Goal: Task Accomplishment & Management: Complete application form

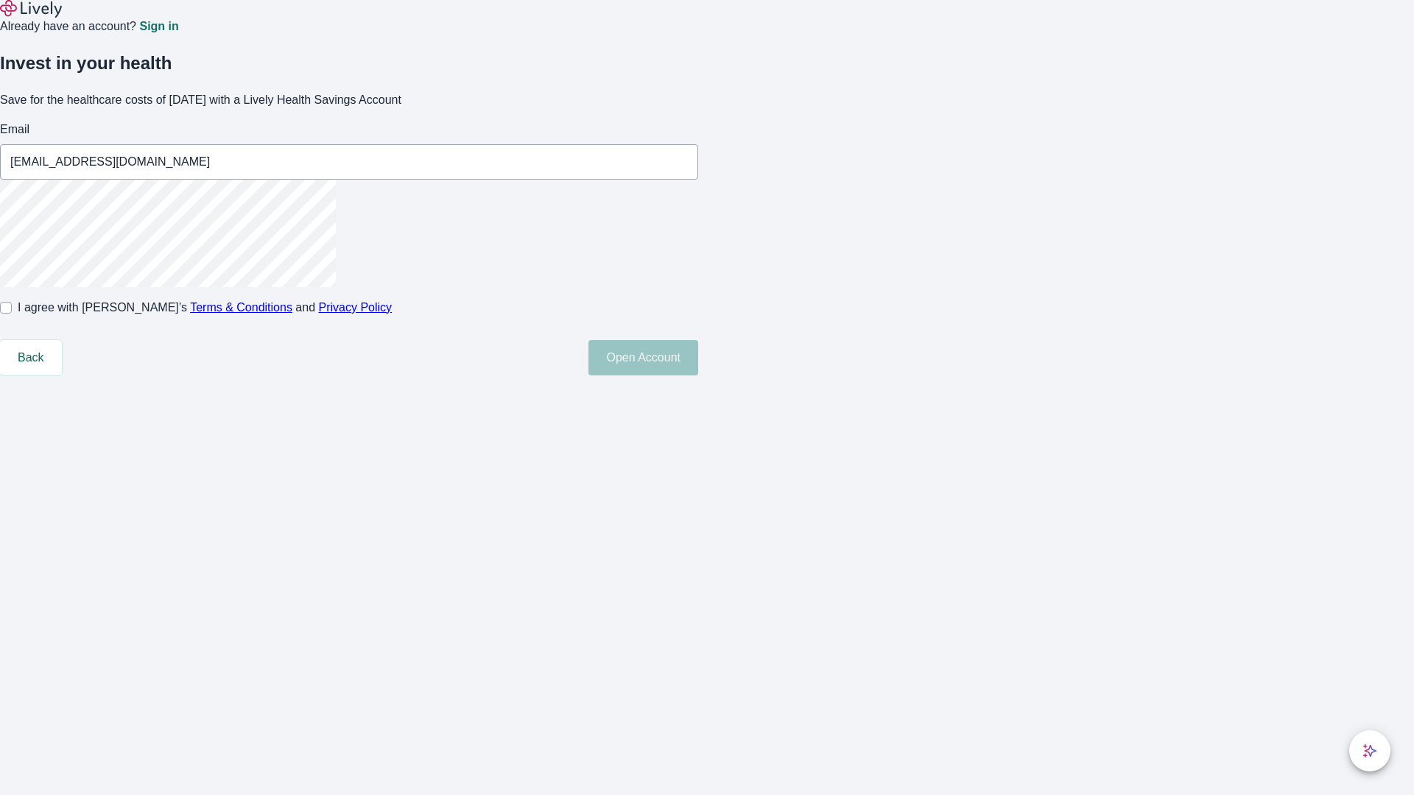
click at [12, 314] on input "I agree with Lively’s Terms & Conditions and Privacy Policy" at bounding box center [6, 308] width 12 height 12
checkbox input "true"
click at [698, 376] on button "Open Account" at bounding box center [643, 357] width 110 height 35
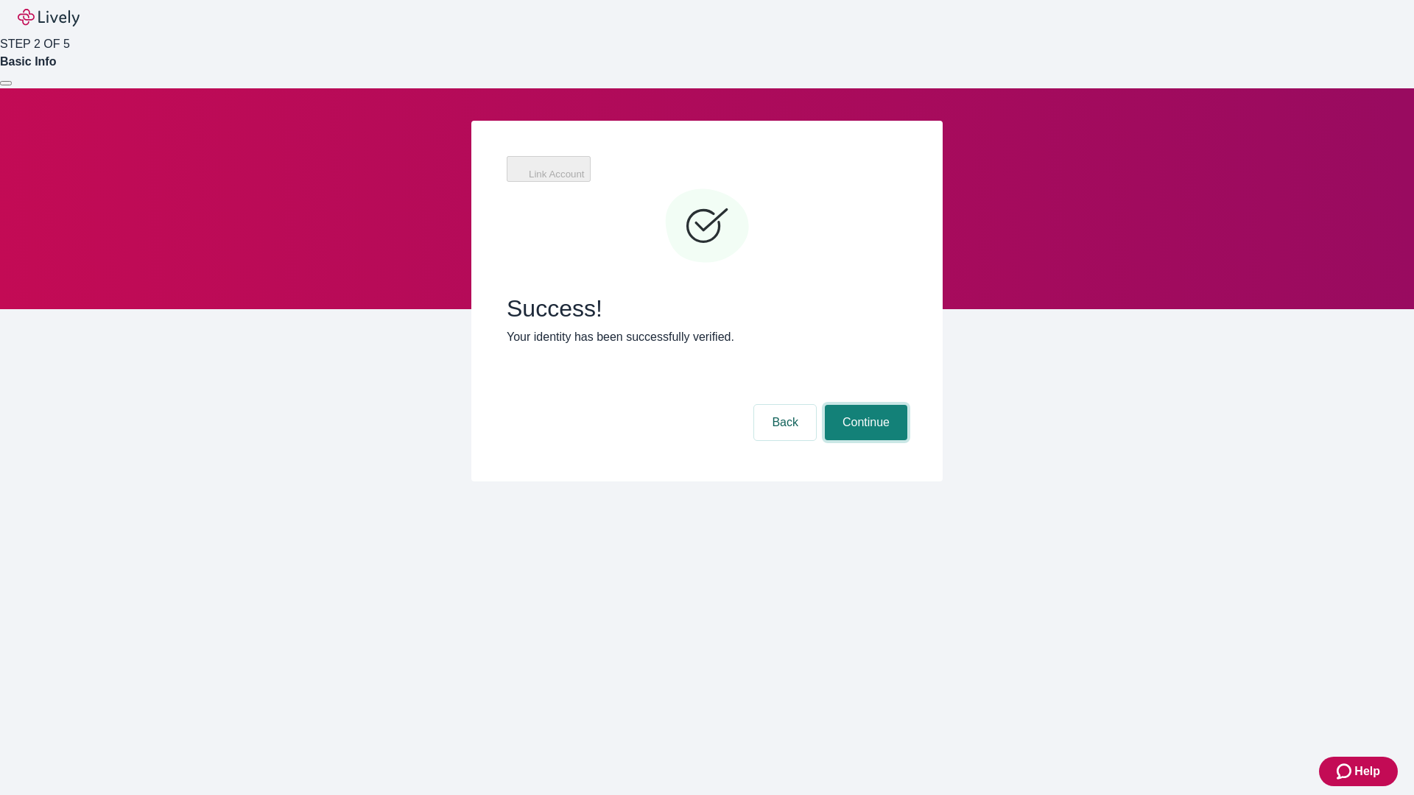
click at [864, 405] on button "Continue" at bounding box center [866, 422] width 82 height 35
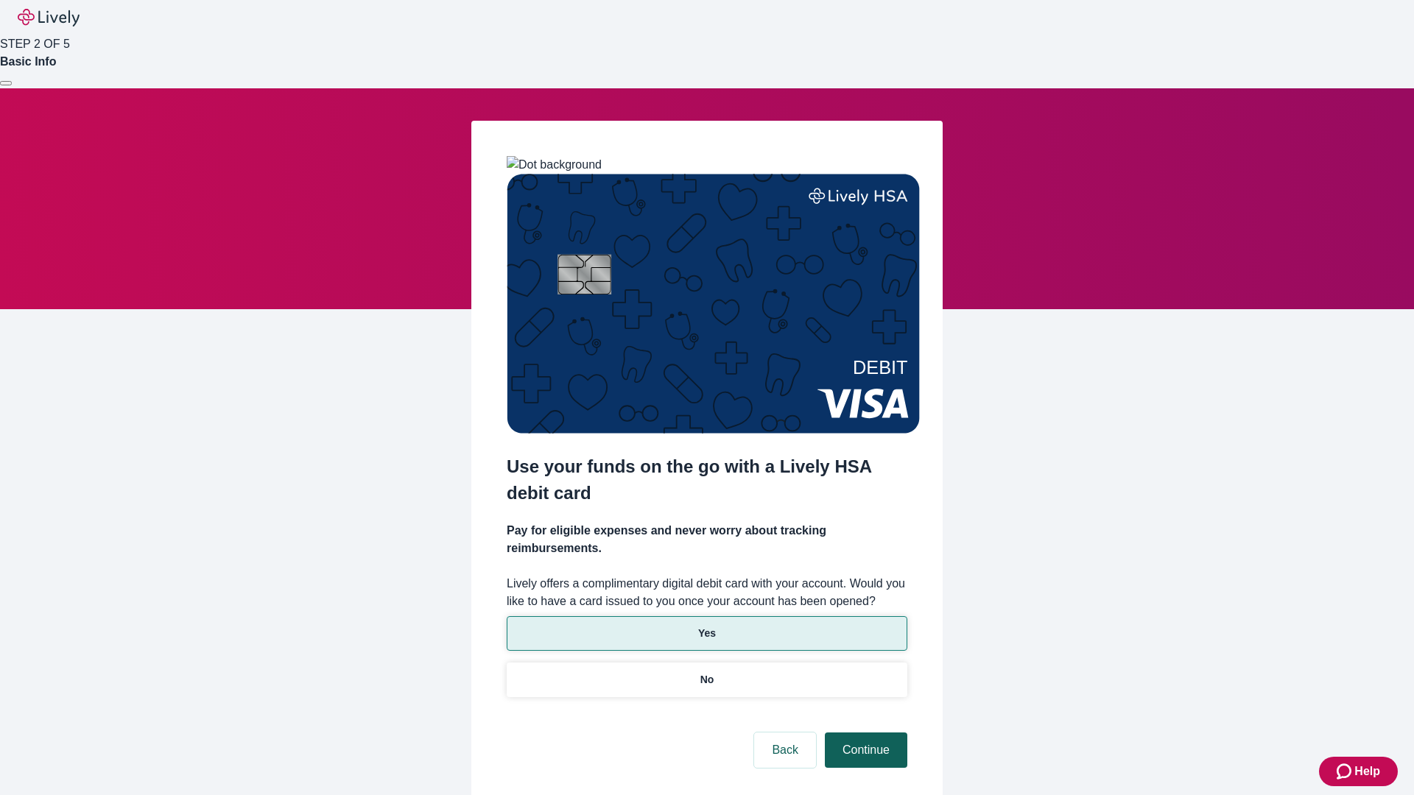
click at [706, 626] on p "Yes" at bounding box center [707, 633] width 18 height 15
click at [864, 733] on button "Continue" at bounding box center [866, 750] width 82 height 35
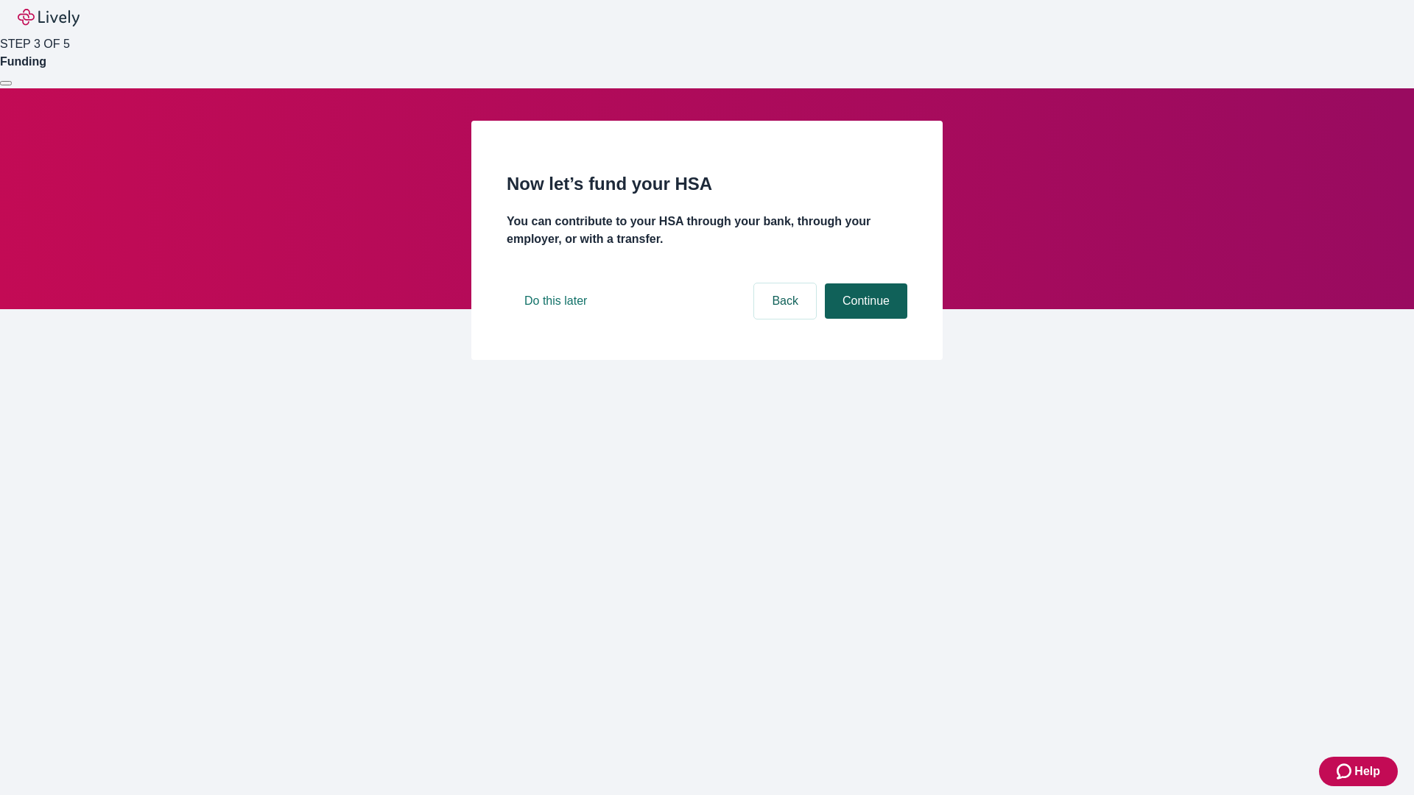
click at [864, 319] on button "Continue" at bounding box center [866, 300] width 82 height 35
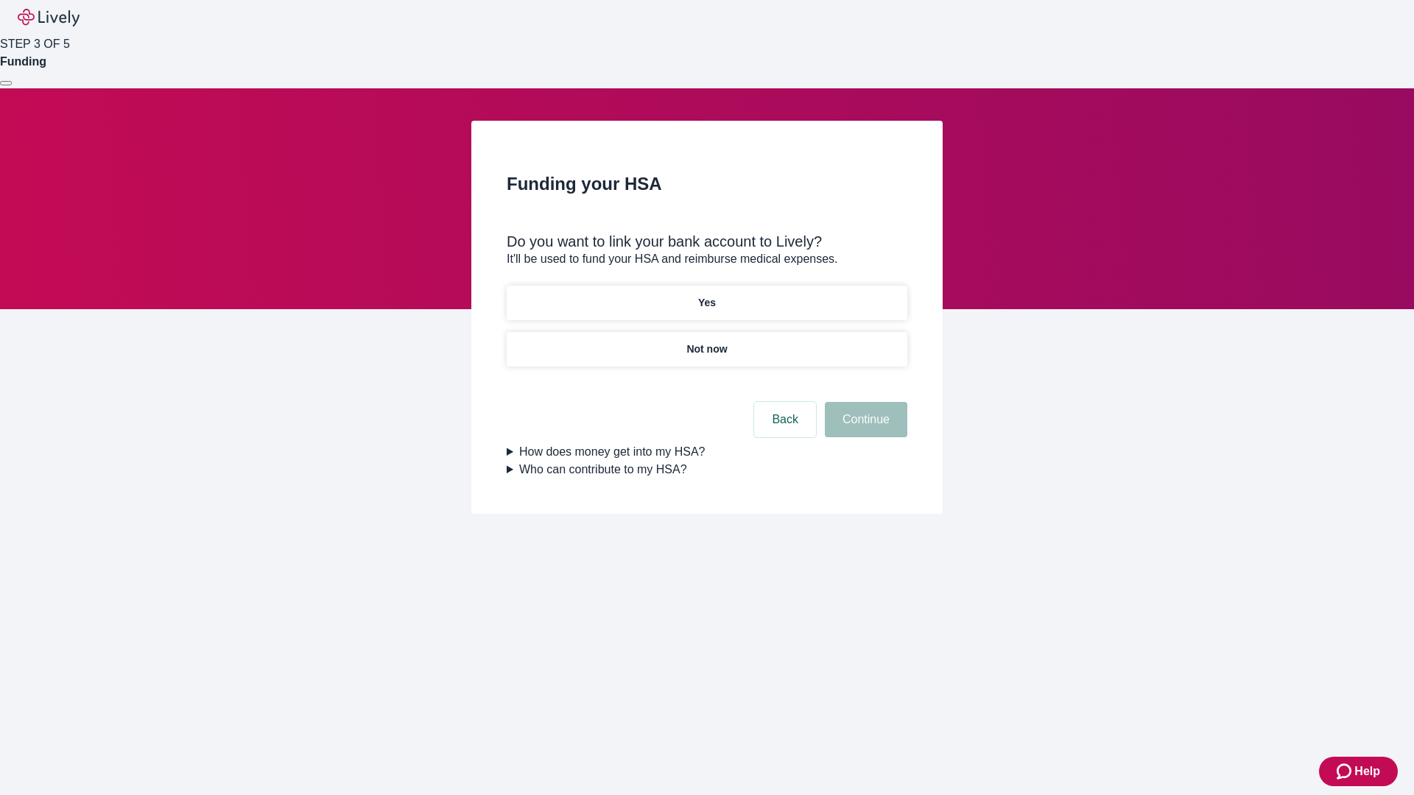
click at [706, 295] on p "Yes" at bounding box center [707, 302] width 18 height 15
click at [864, 402] on button "Continue" at bounding box center [866, 419] width 82 height 35
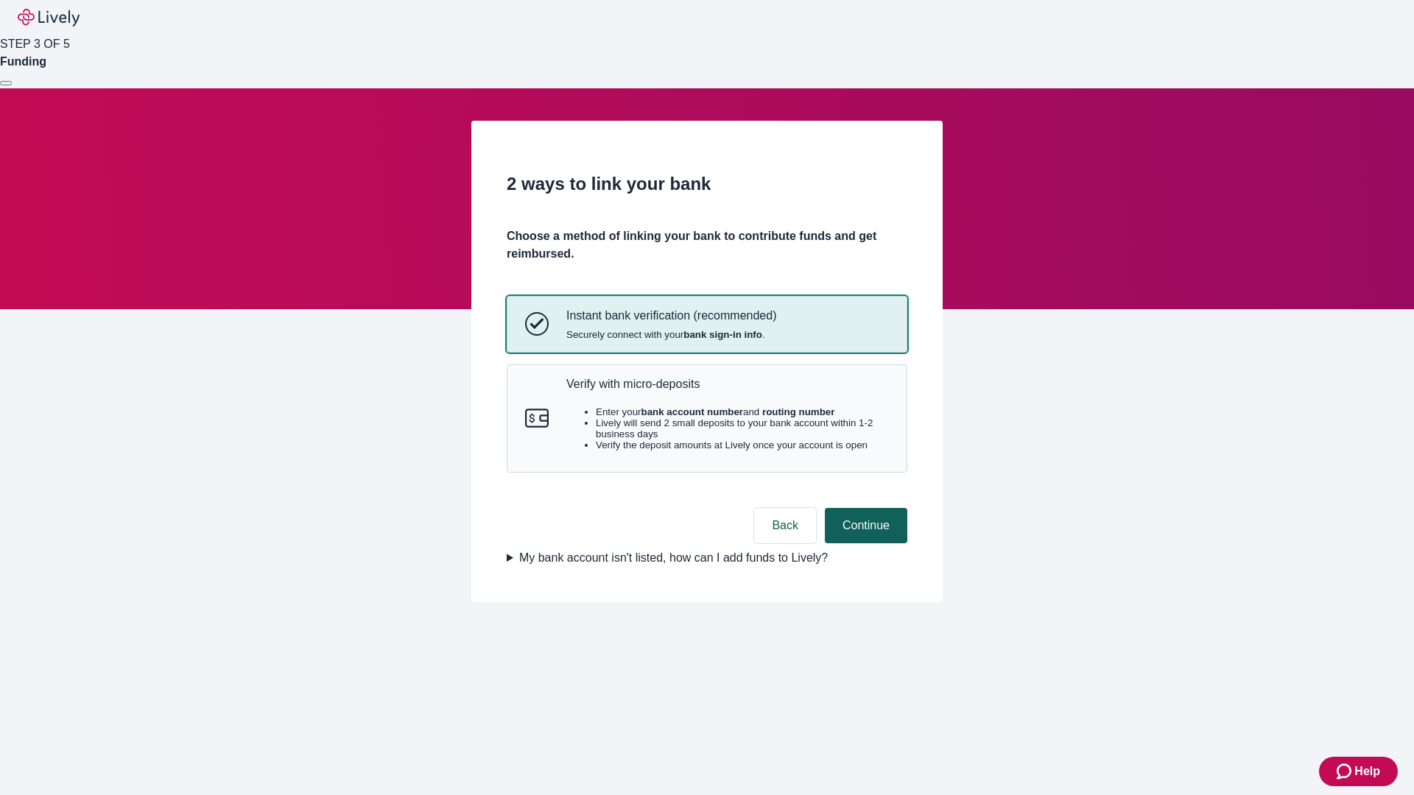
click at [727, 391] on p "Verify with micro-deposits" at bounding box center [727, 384] width 322 height 14
click at [864, 543] on button "Continue" at bounding box center [866, 525] width 82 height 35
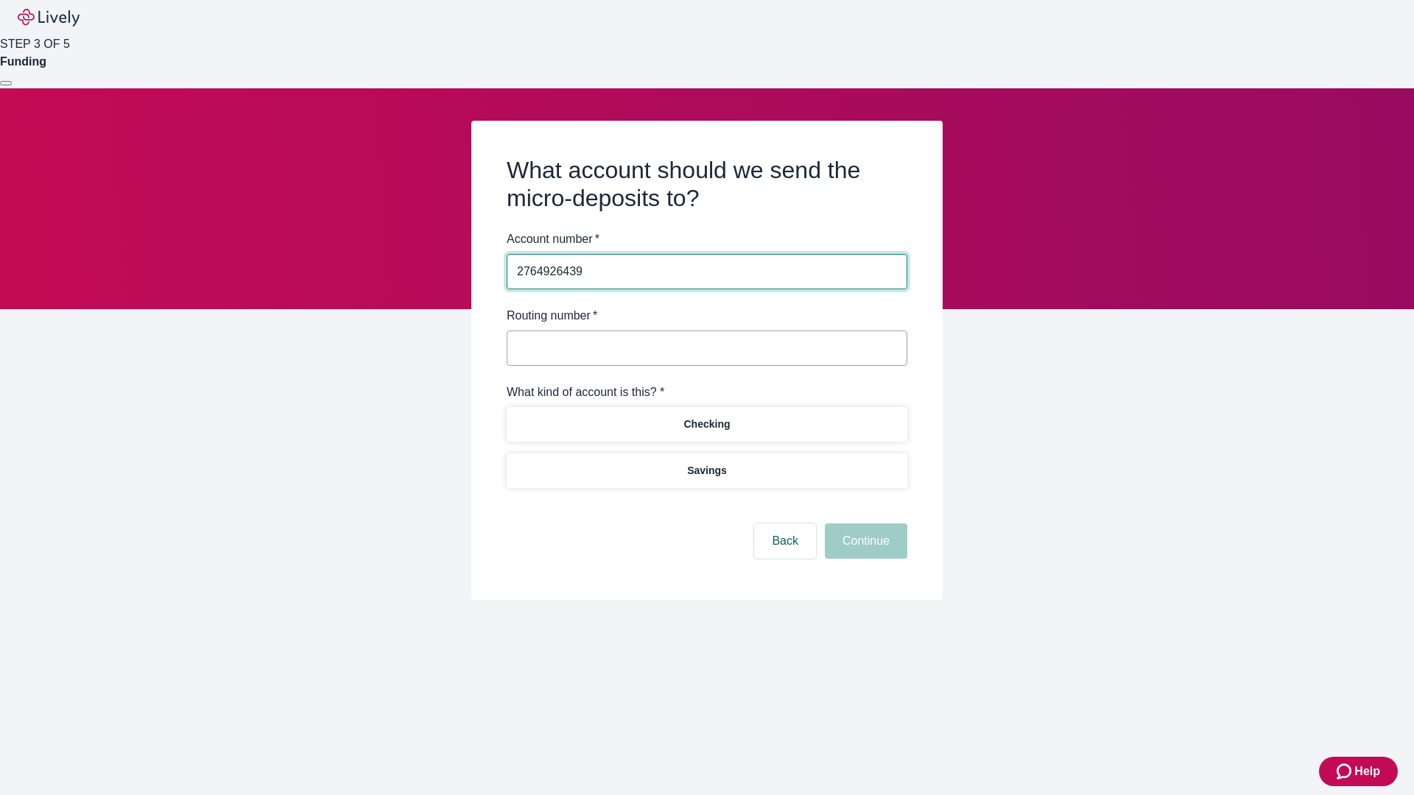
type input "2764926439"
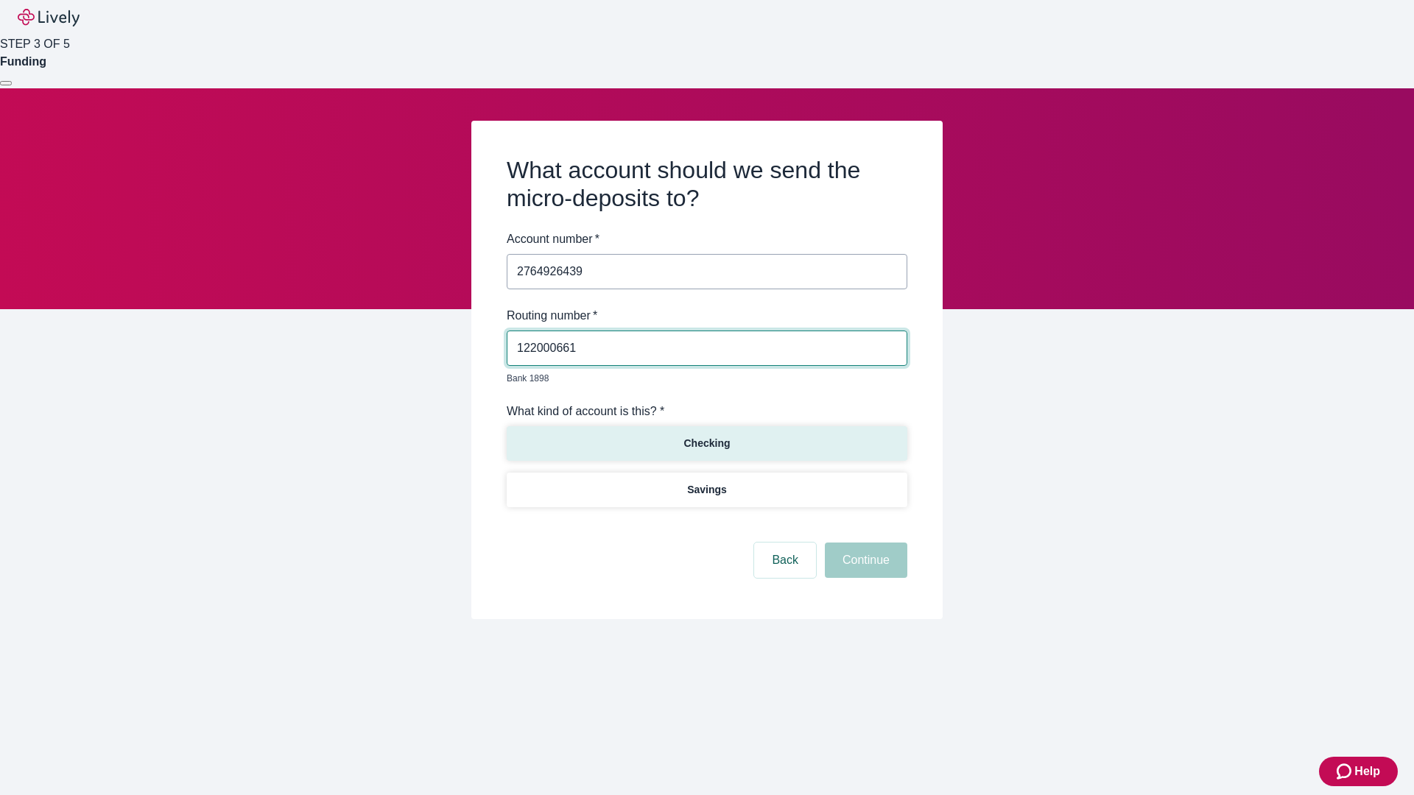
type input "122000661"
click at [706, 436] on p "Checking" at bounding box center [706, 443] width 46 height 15
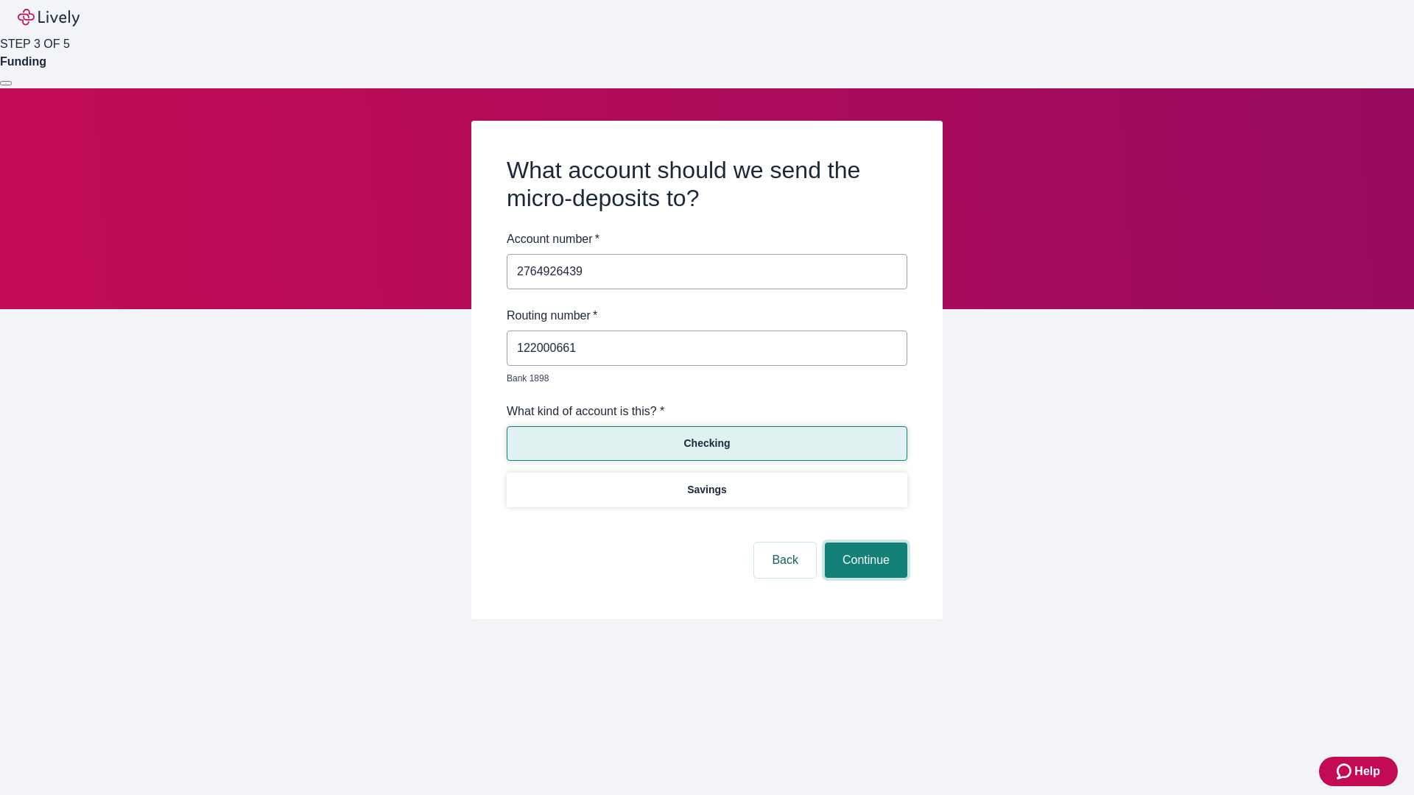
click at [864, 543] on button "Continue" at bounding box center [866, 560] width 82 height 35
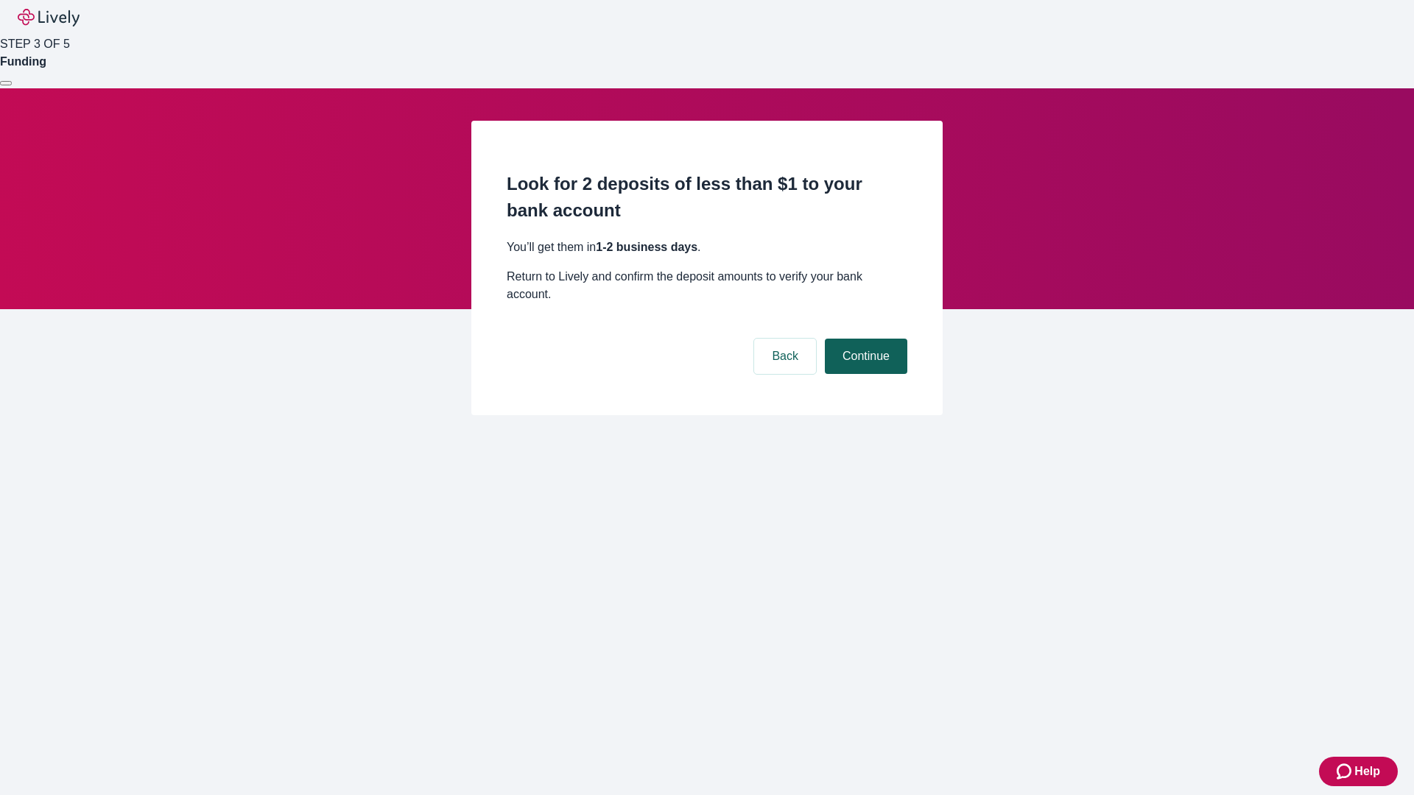
click at [864, 339] on button "Continue" at bounding box center [866, 356] width 82 height 35
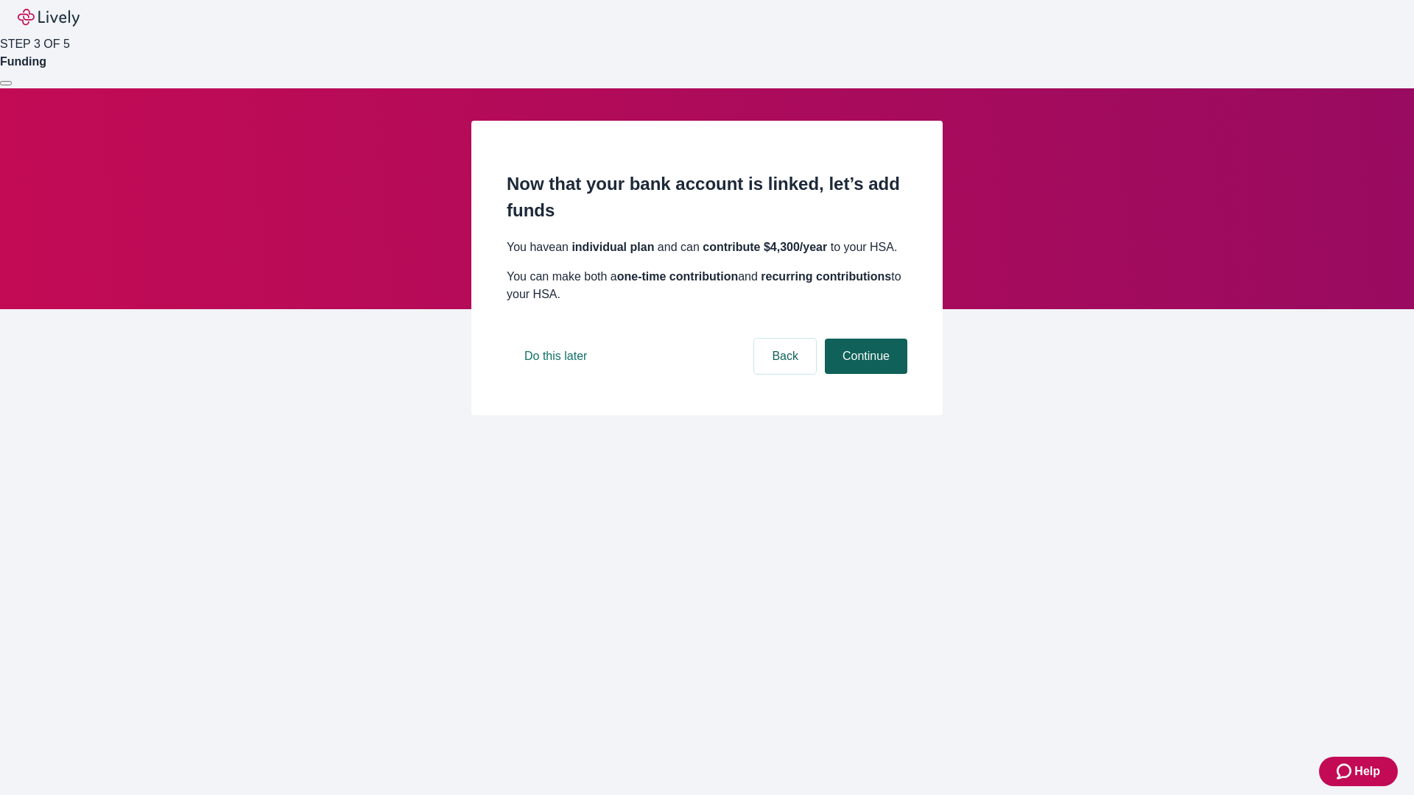
click at [864, 374] on button "Continue" at bounding box center [866, 356] width 82 height 35
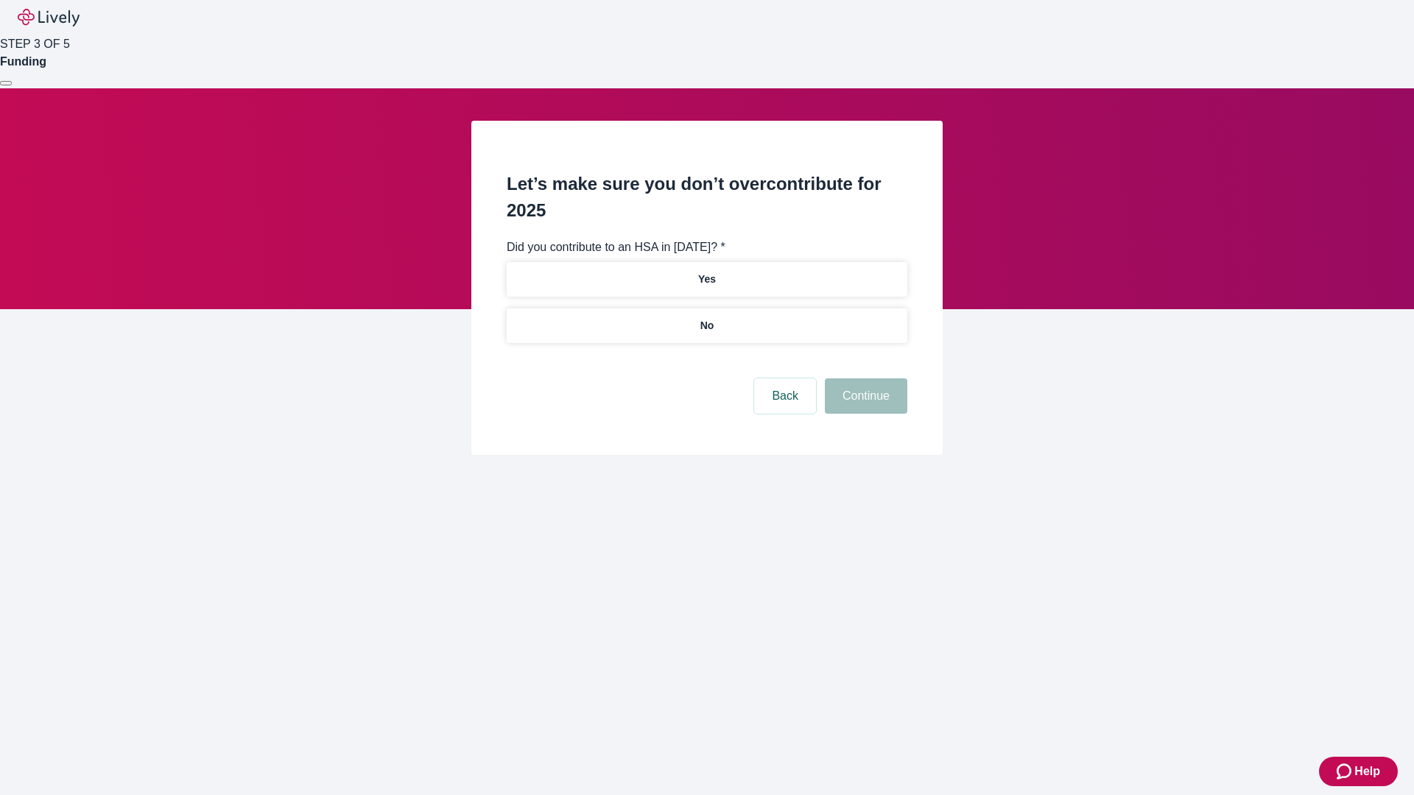
click at [706, 318] on p "No" at bounding box center [707, 325] width 14 height 15
click at [864, 378] on button "Continue" at bounding box center [866, 395] width 82 height 35
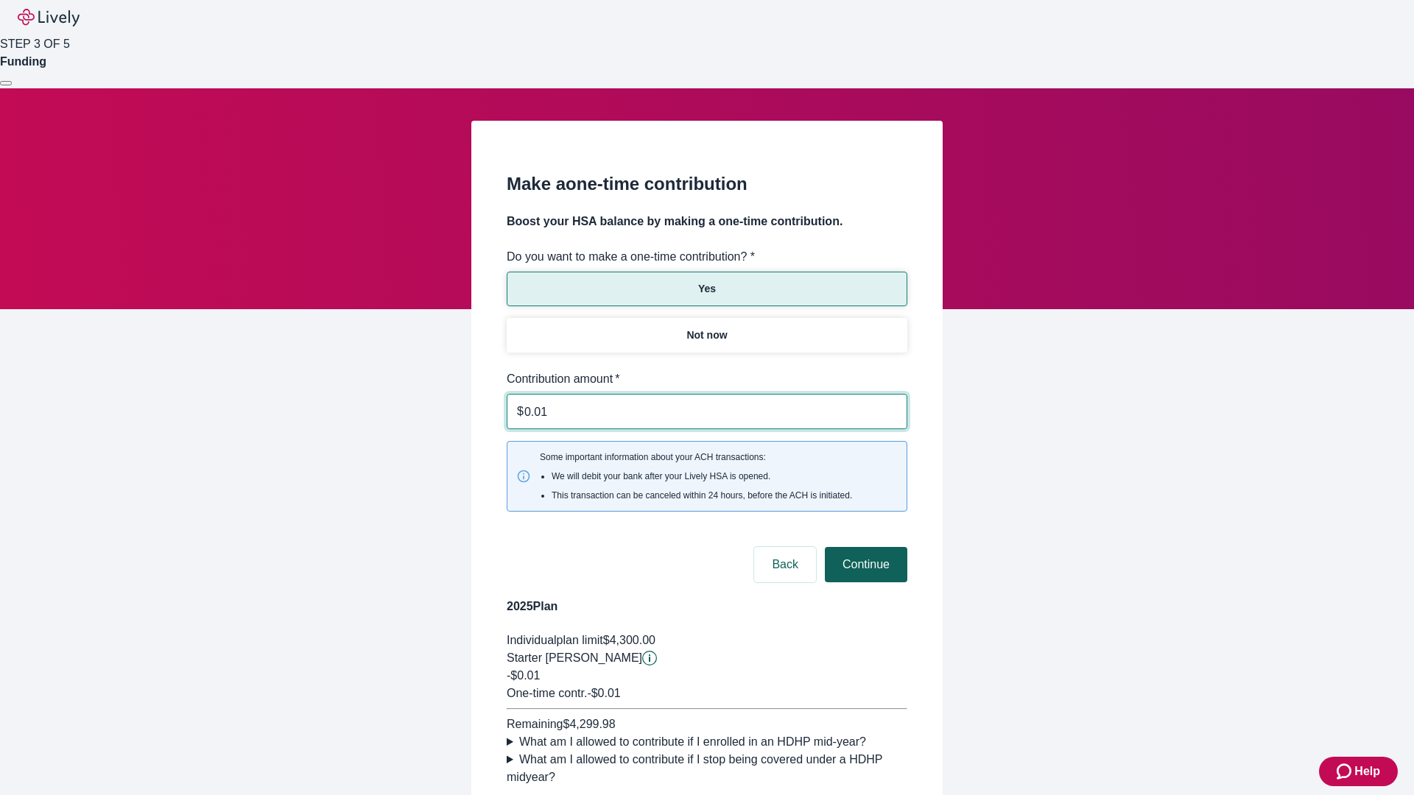
type input "0.01"
click at [864, 547] on button "Continue" at bounding box center [866, 564] width 82 height 35
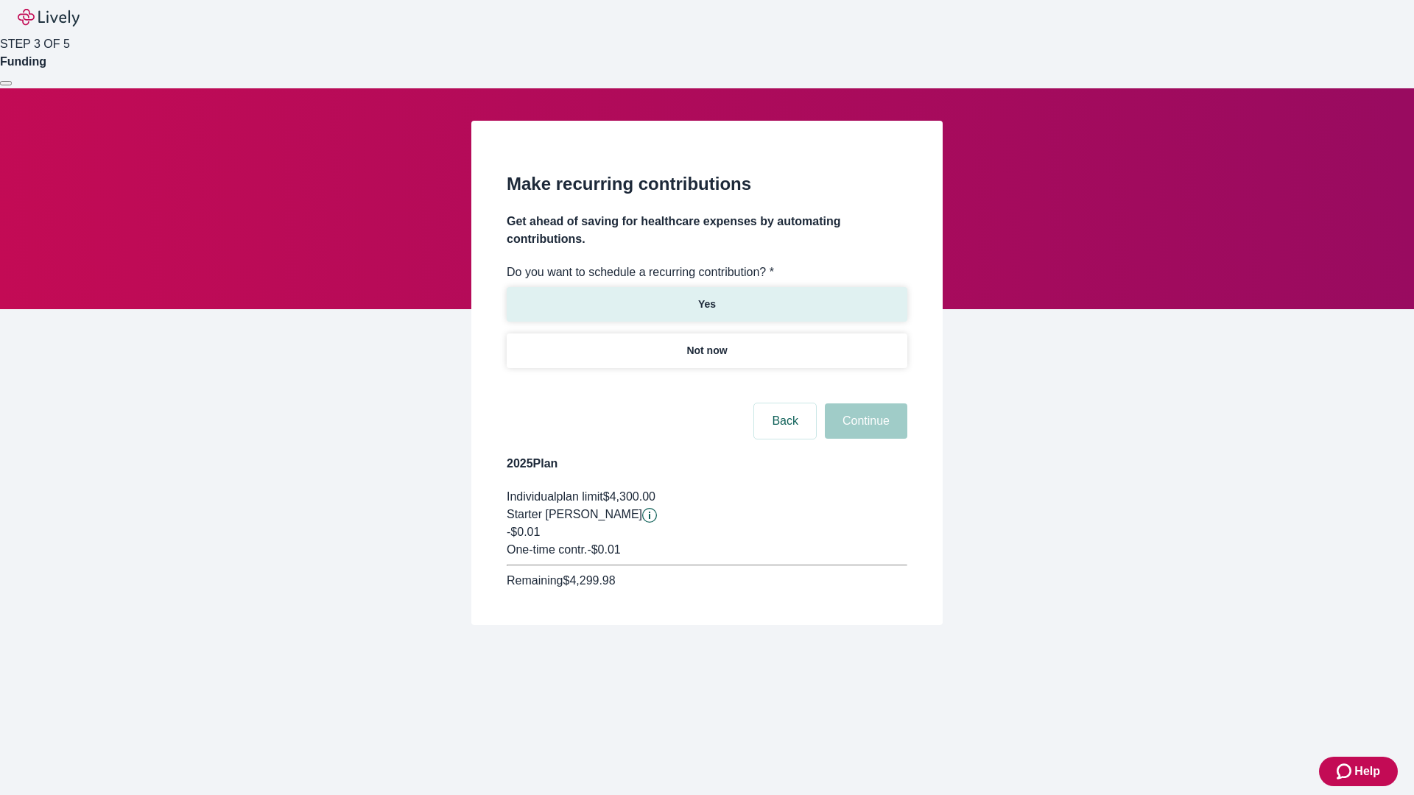
click at [706, 297] on p "Yes" at bounding box center [707, 304] width 18 height 15
click at [706, 386] on body "Help STEP 3 OF 5 Funding Make recurring contributions Get ahead of saving for h…" at bounding box center [707, 348] width 1414 height 696
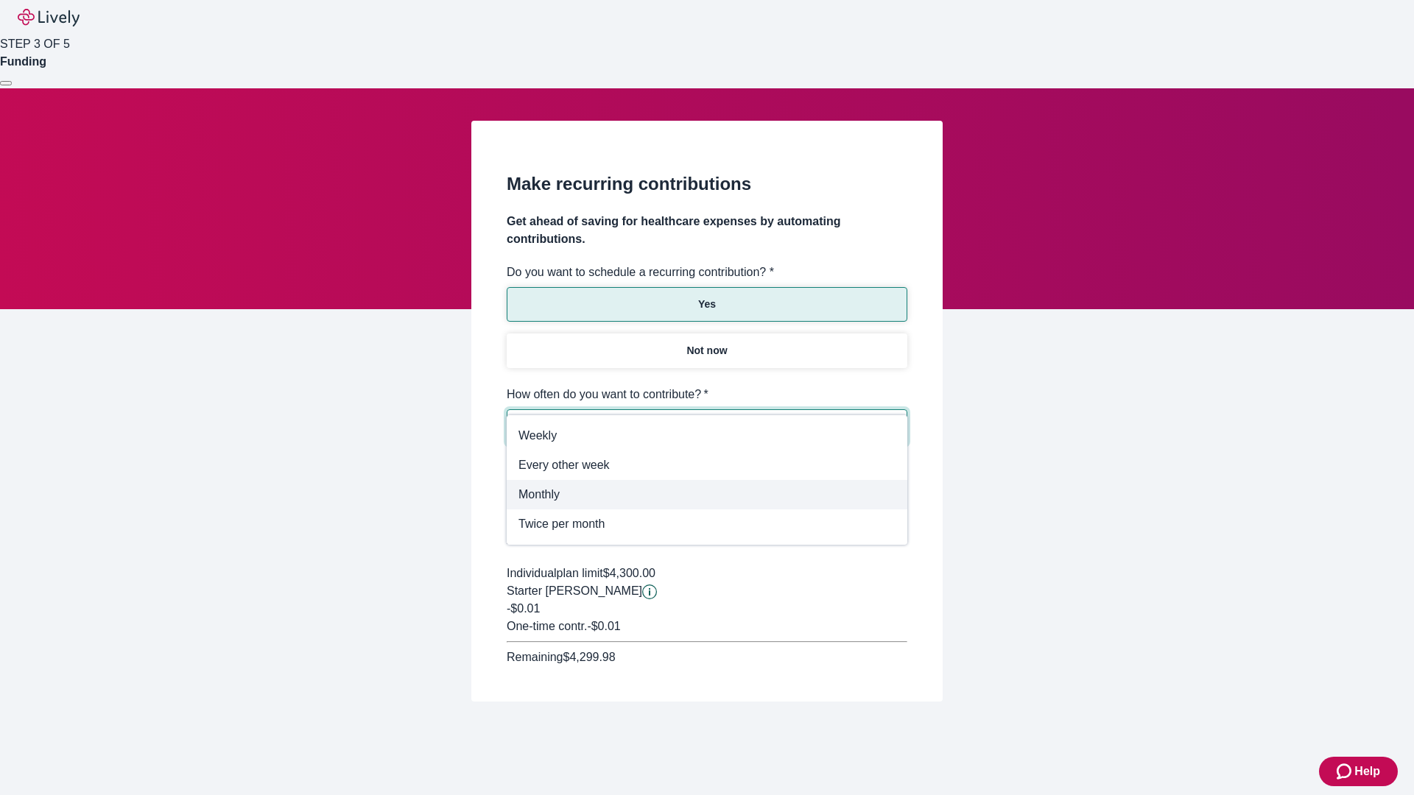
click at [707, 495] on span "Monthly" at bounding box center [706, 495] width 377 height 18
type input "Monthly"
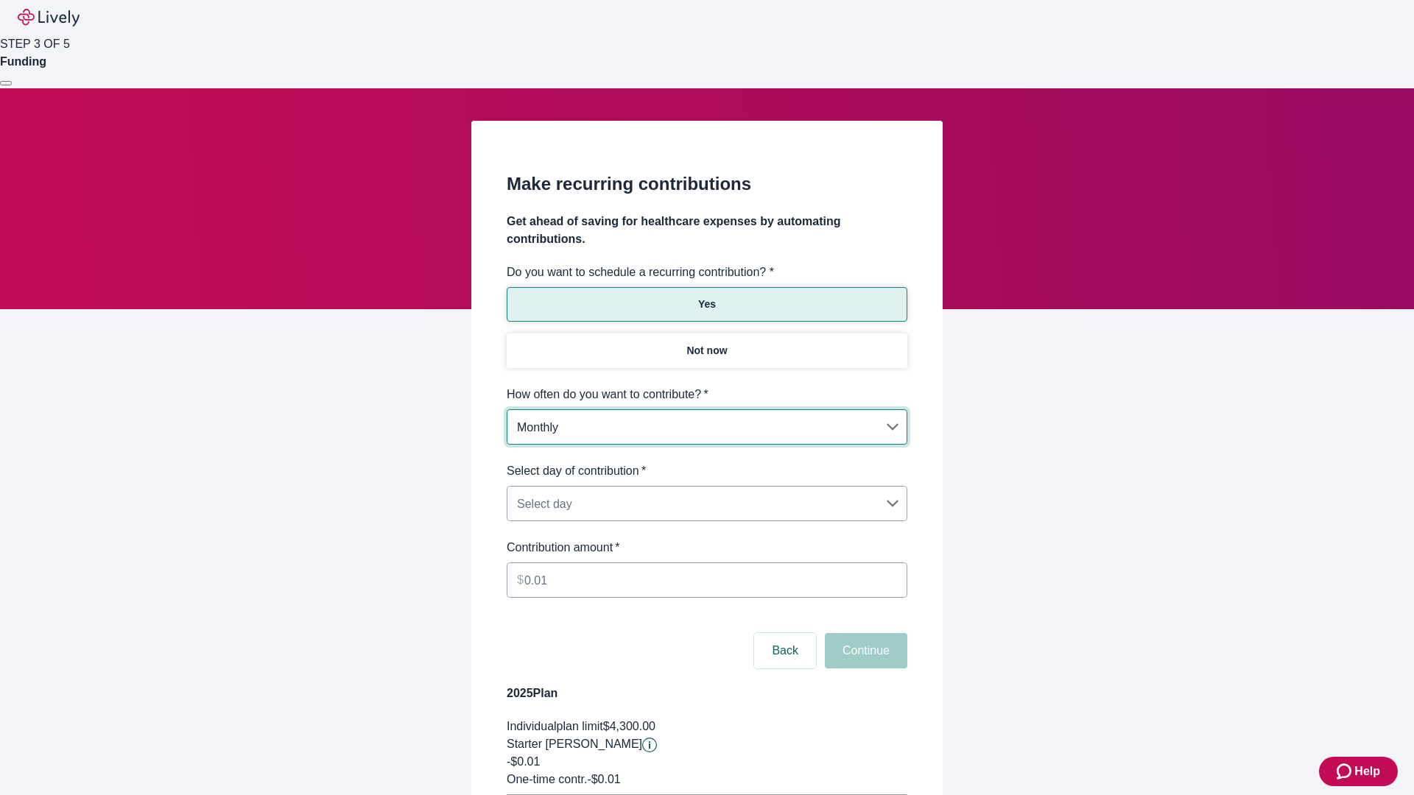
click at [706, 462] on body "Help STEP 3 OF 5 Funding Make recurring contributions Get ahead of saving for h…" at bounding box center [707, 463] width 1414 height 926
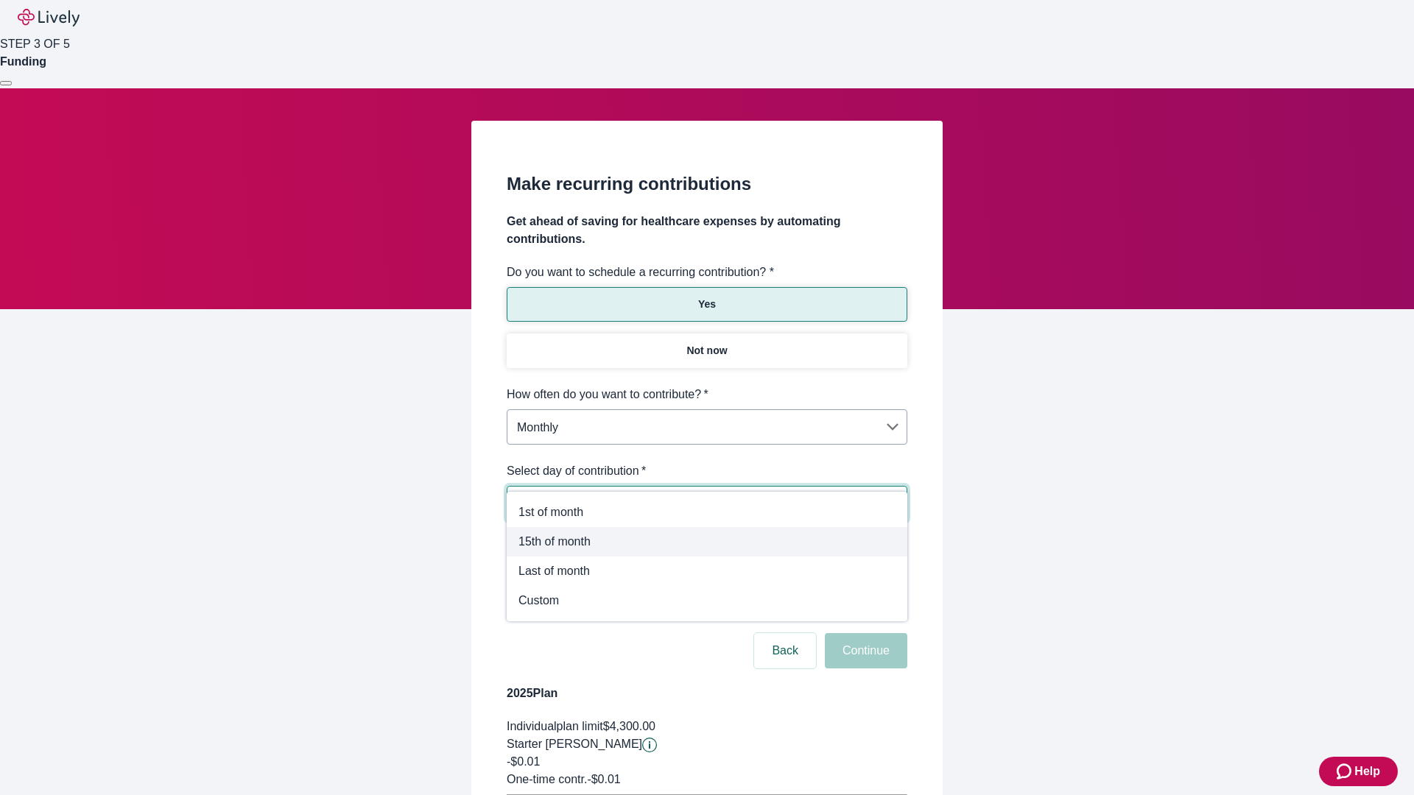
click at [707, 542] on span "15th of month" at bounding box center [706, 542] width 377 height 18
type input "Monthly15th"
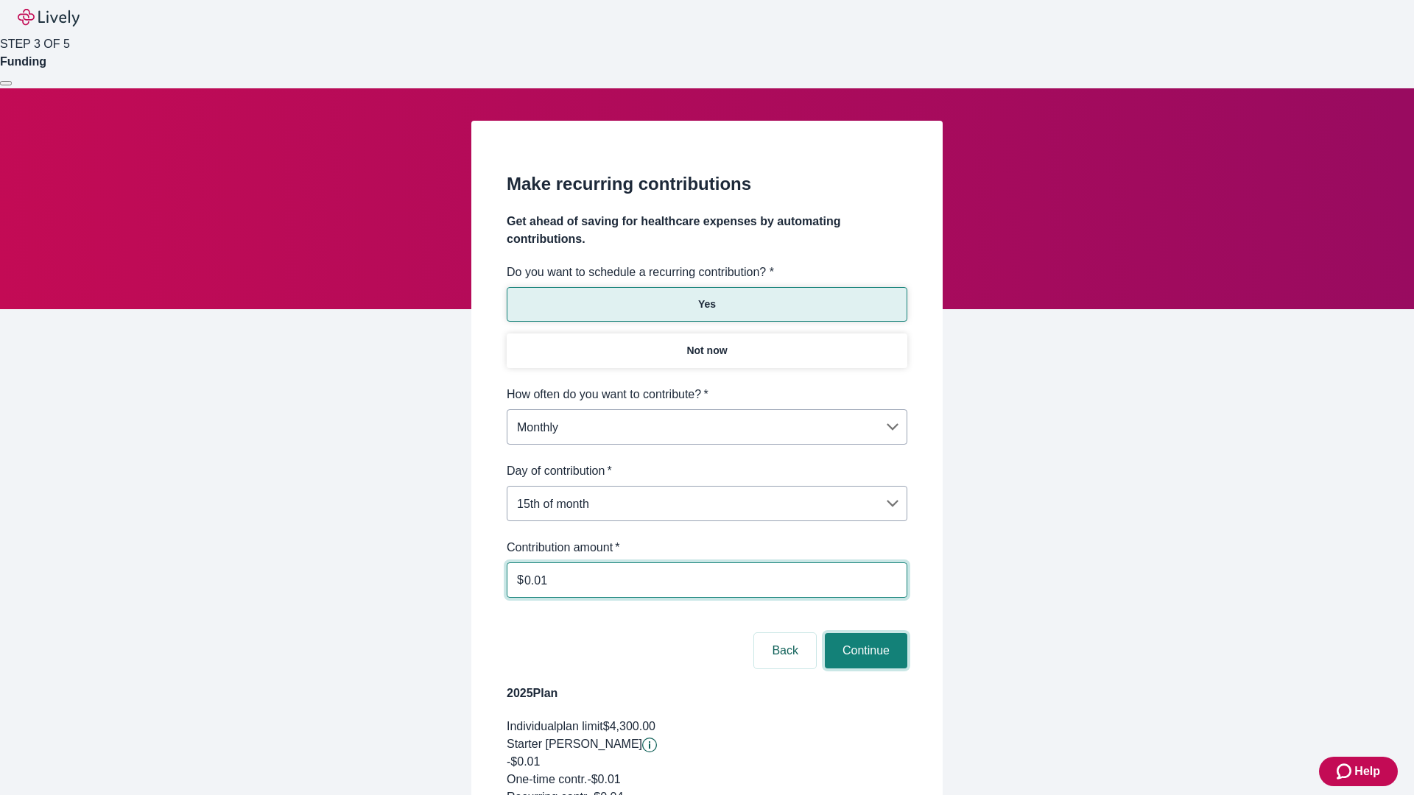
click at [864, 633] on button "Continue" at bounding box center [866, 650] width 82 height 35
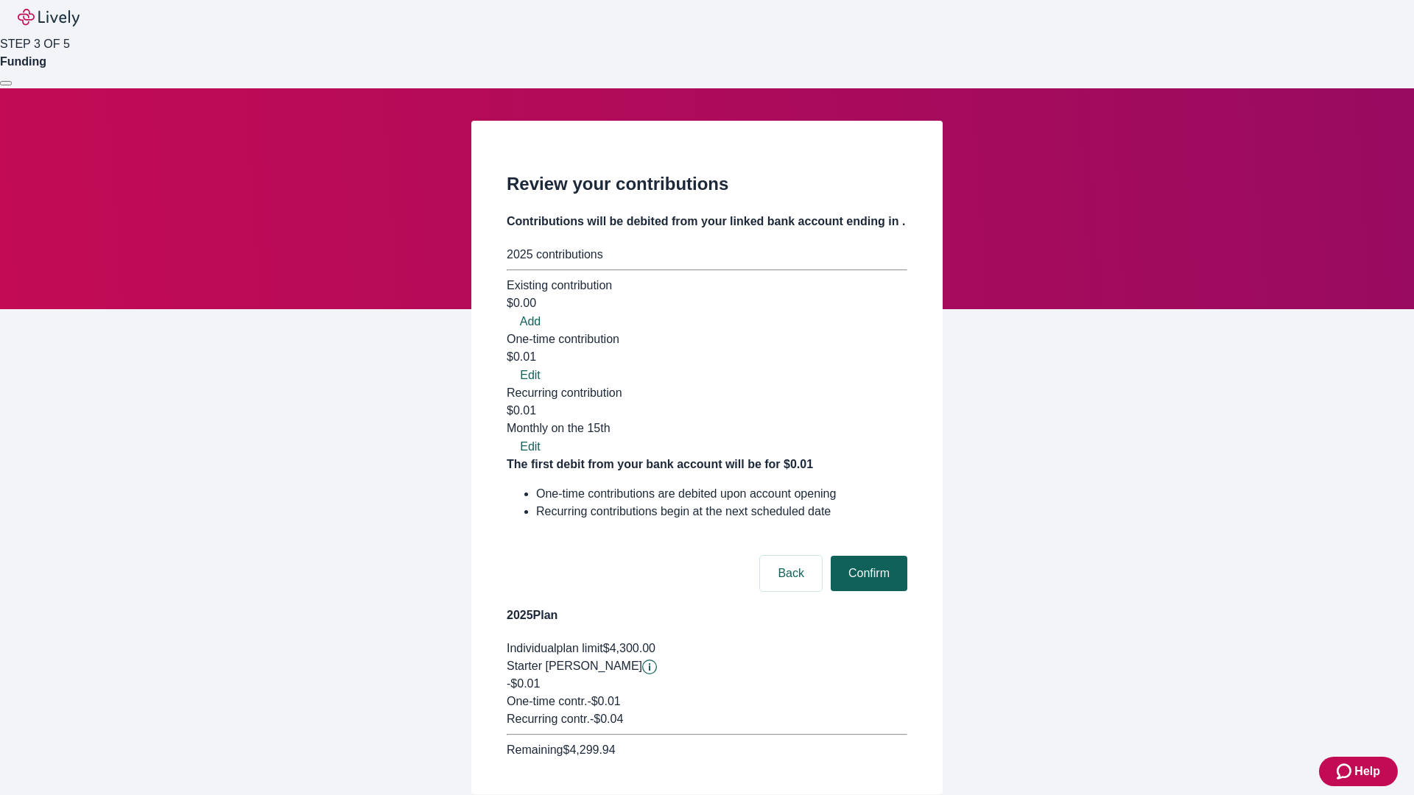
click at [867, 556] on button "Confirm" at bounding box center [869, 573] width 77 height 35
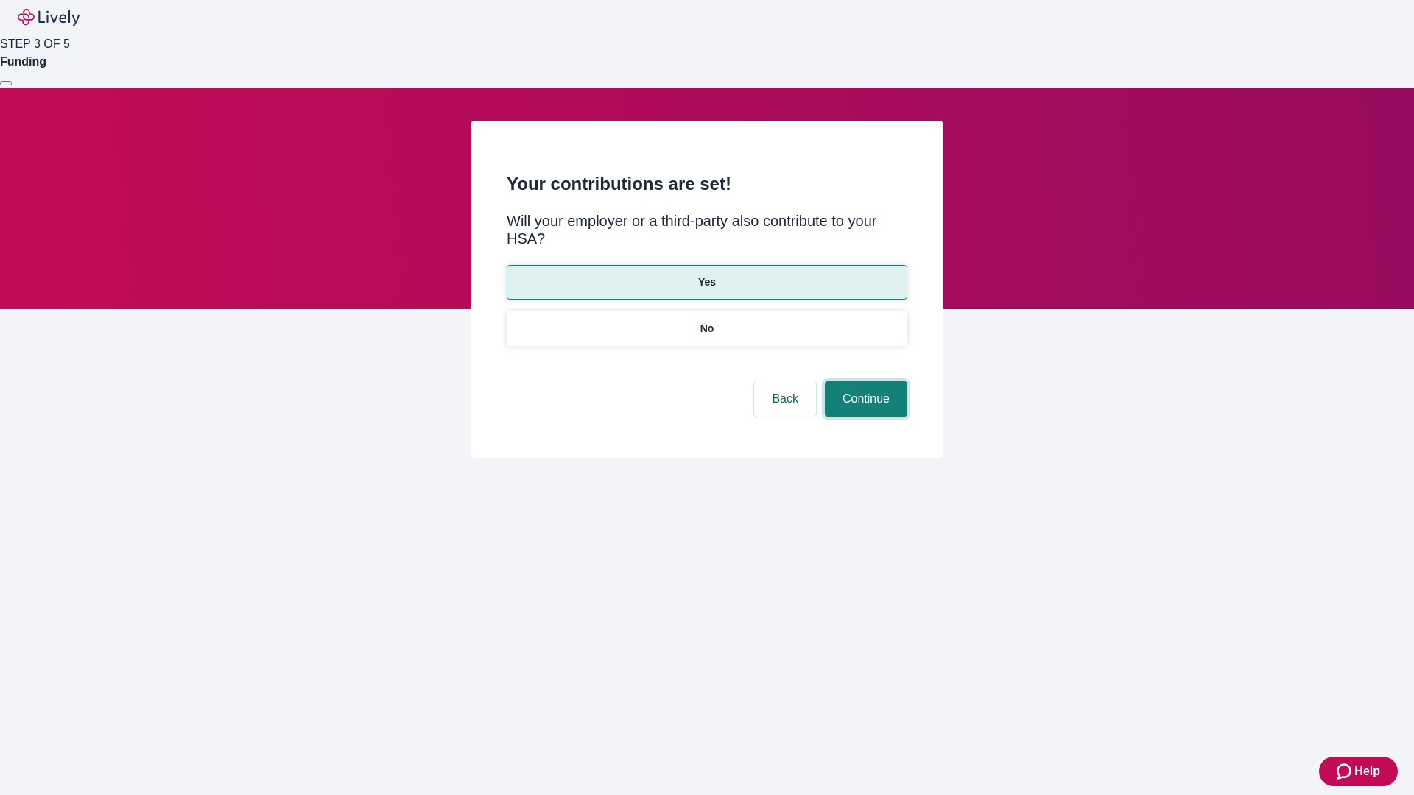
click at [864, 381] on button "Continue" at bounding box center [866, 398] width 82 height 35
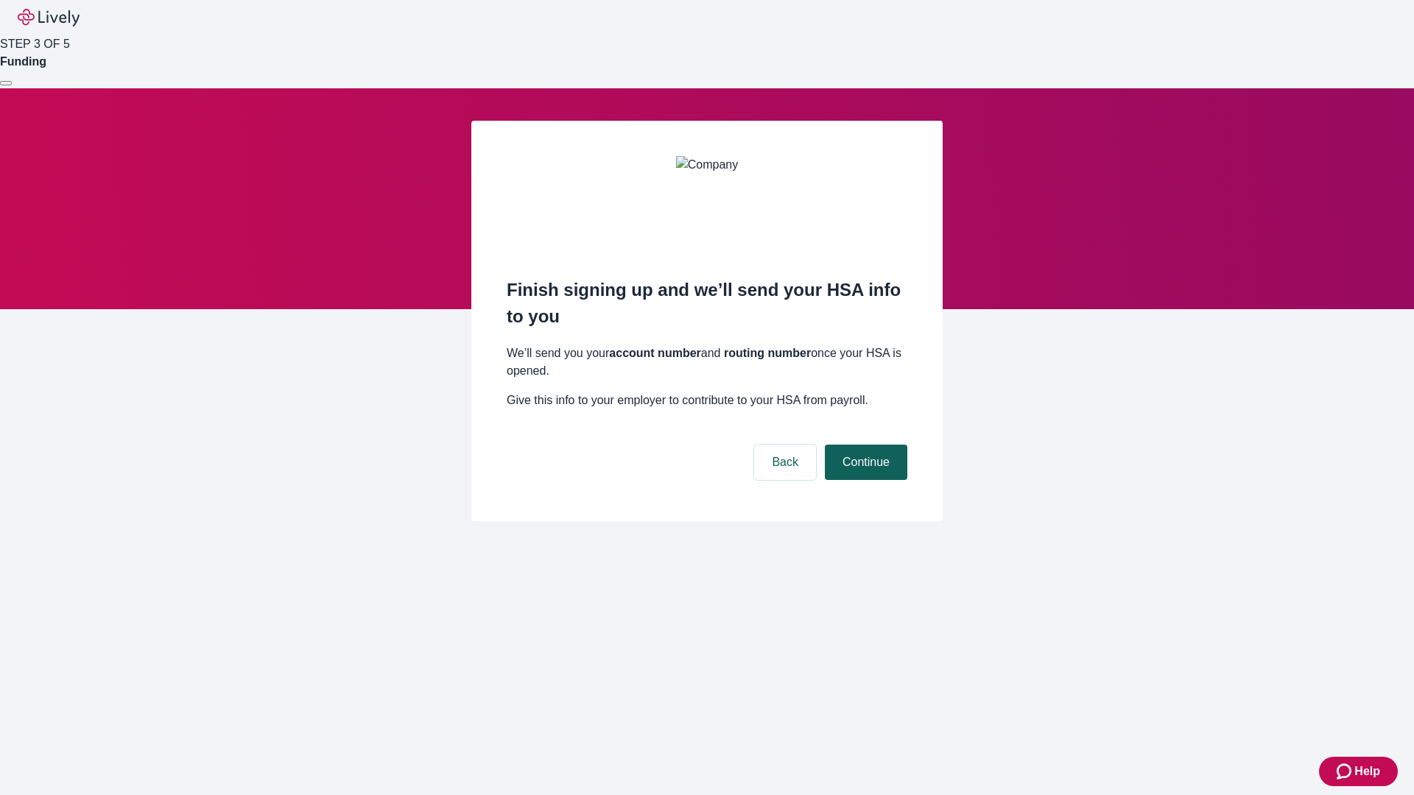
click at [864, 445] on button "Continue" at bounding box center [866, 462] width 82 height 35
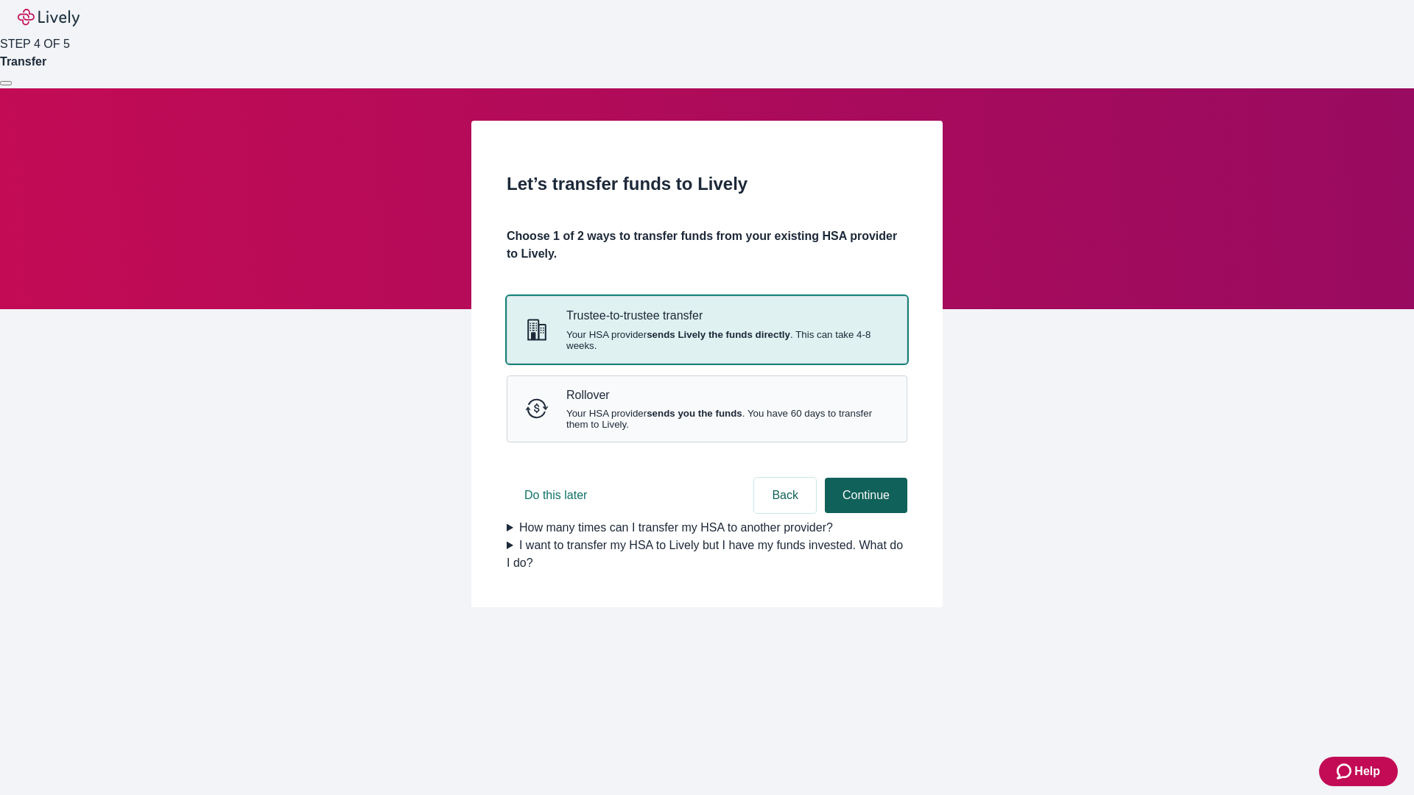
click at [706, 340] on strong "sends Lively the funds directly" at bounding box center [718, 334] width 144 height 11
click at [864, 513] on button "Continue" at bounding box center [866, 495] width 82 height 35
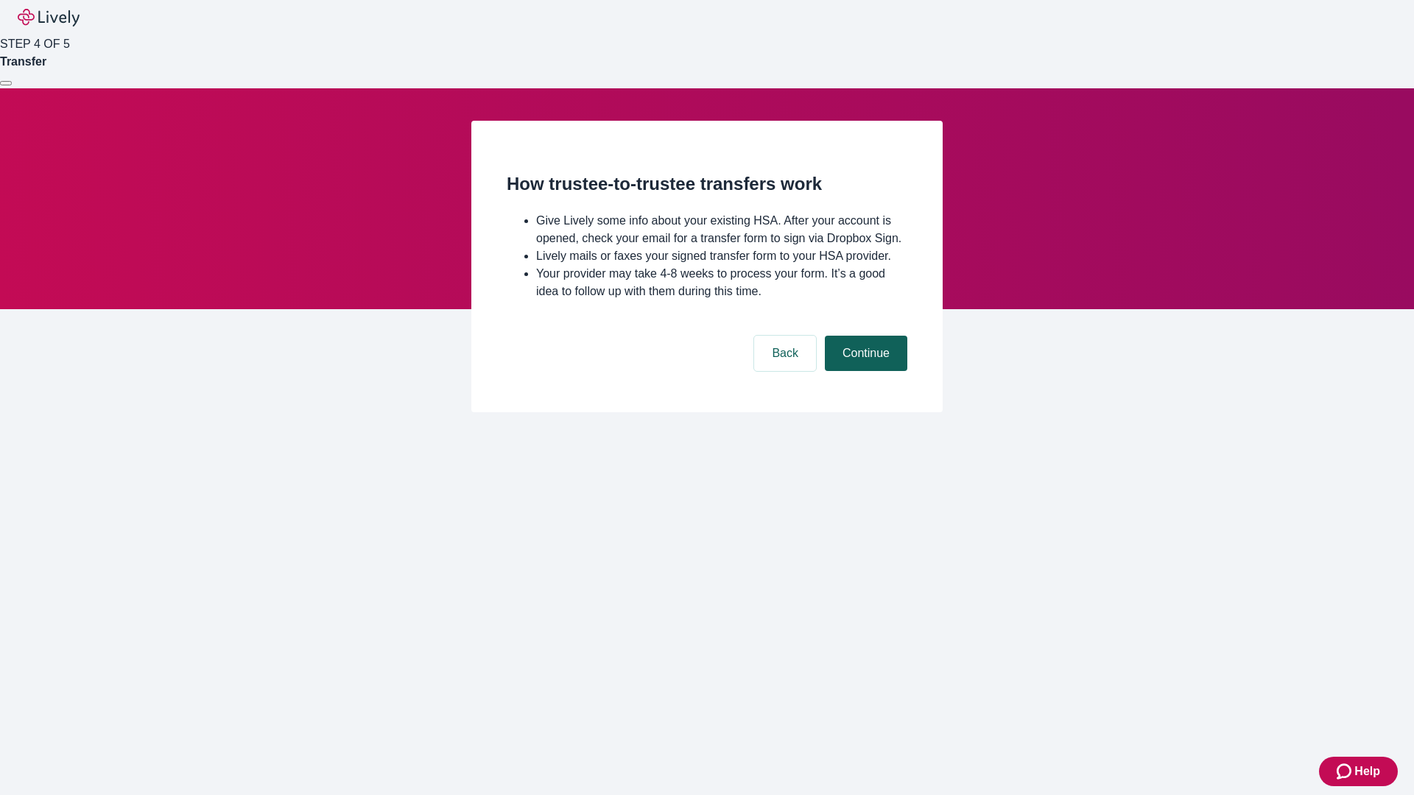
click at [864, 371] on button "Continue" at bounding box center [866, 353] width 82 height 35
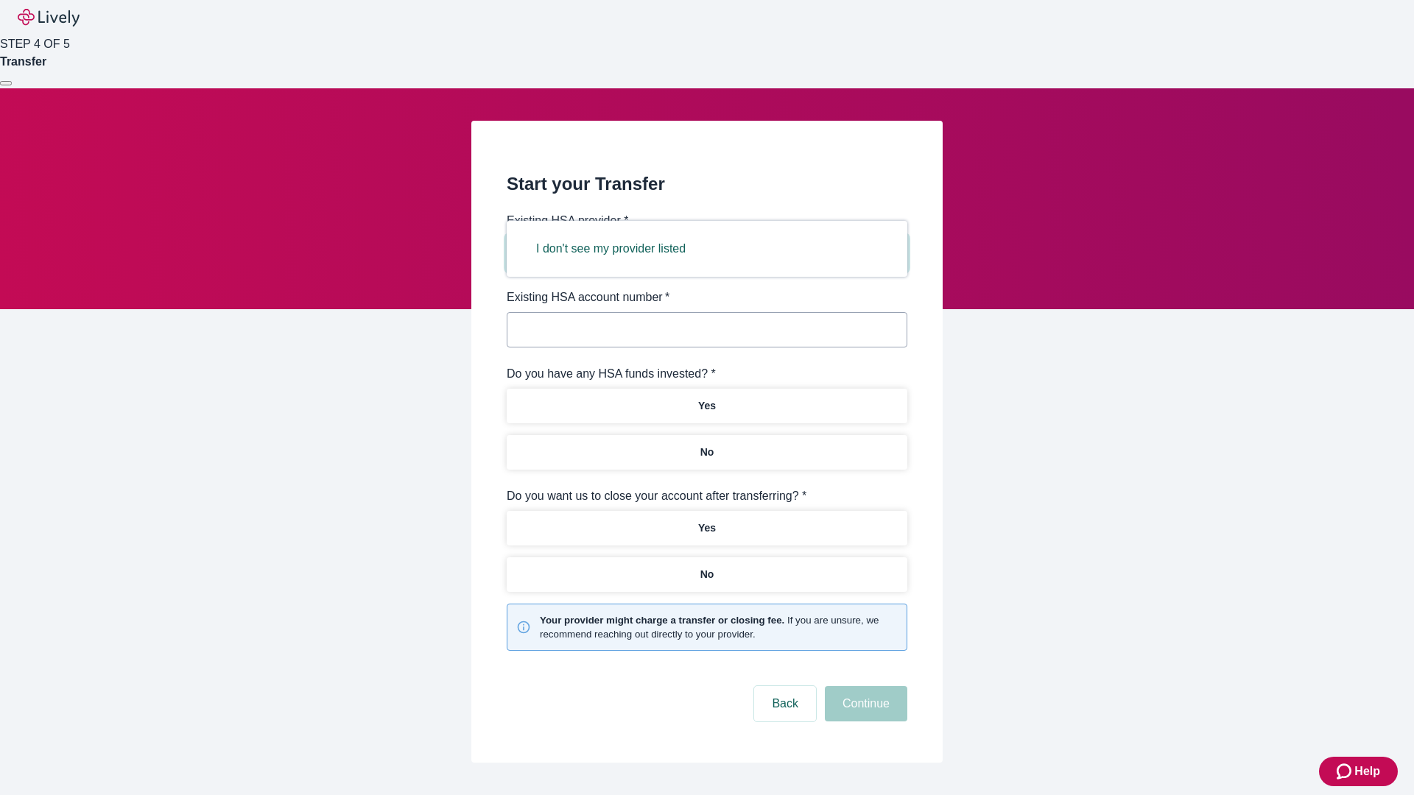
click at [616, 249] on button "I don't see my provider listed" at bounding box center [610, 248] width 185 height 35
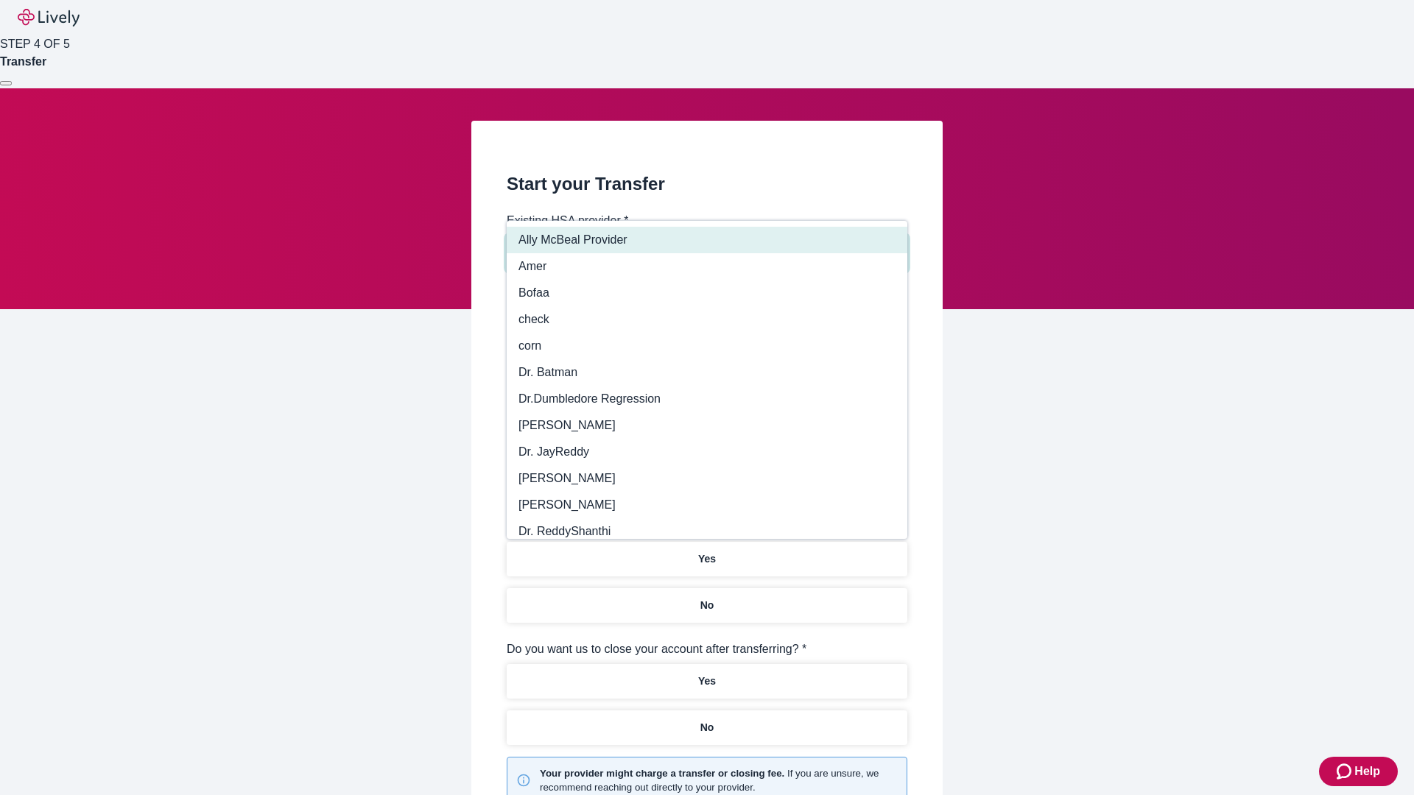
type input "Other"
type input "Health Equity"
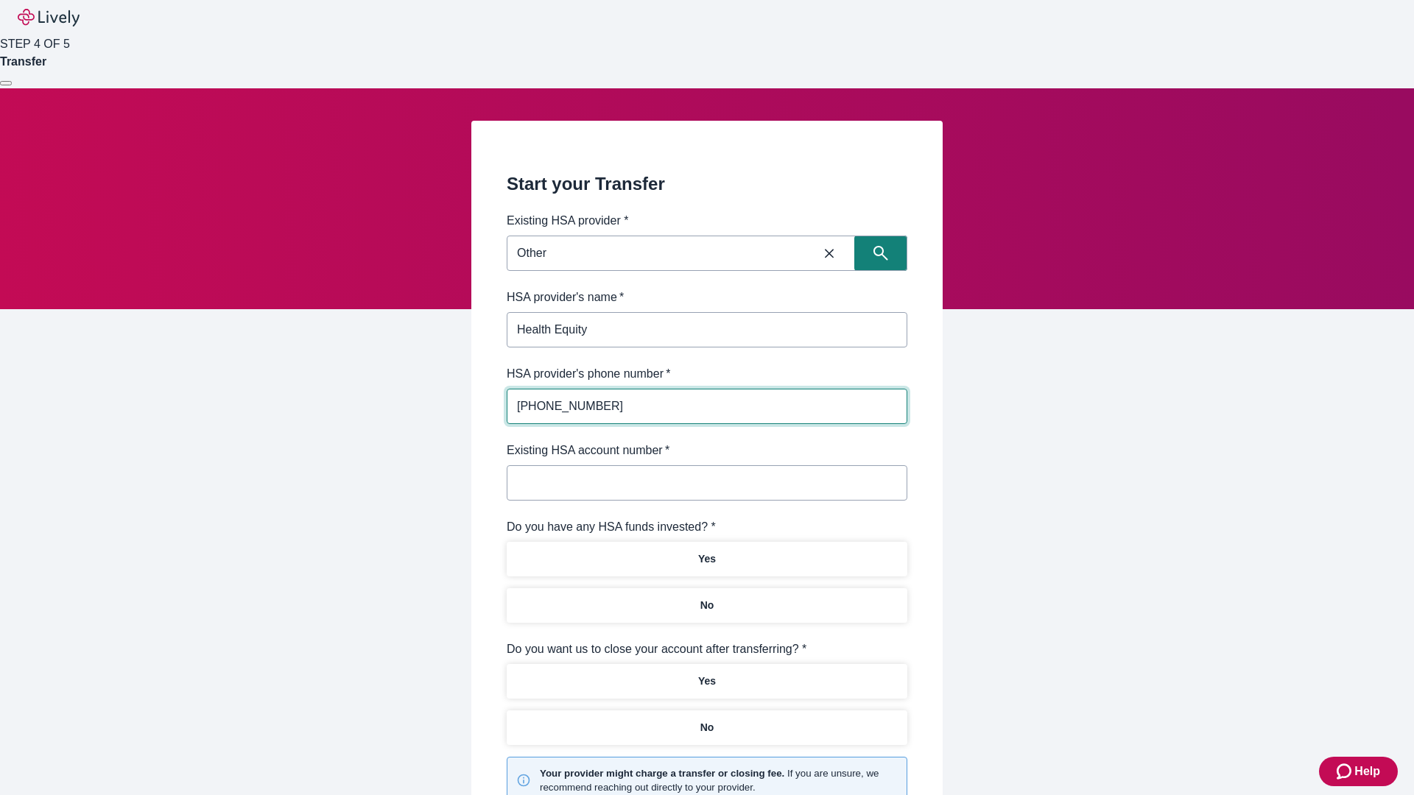
type input "[PHONE_NUMBER]"
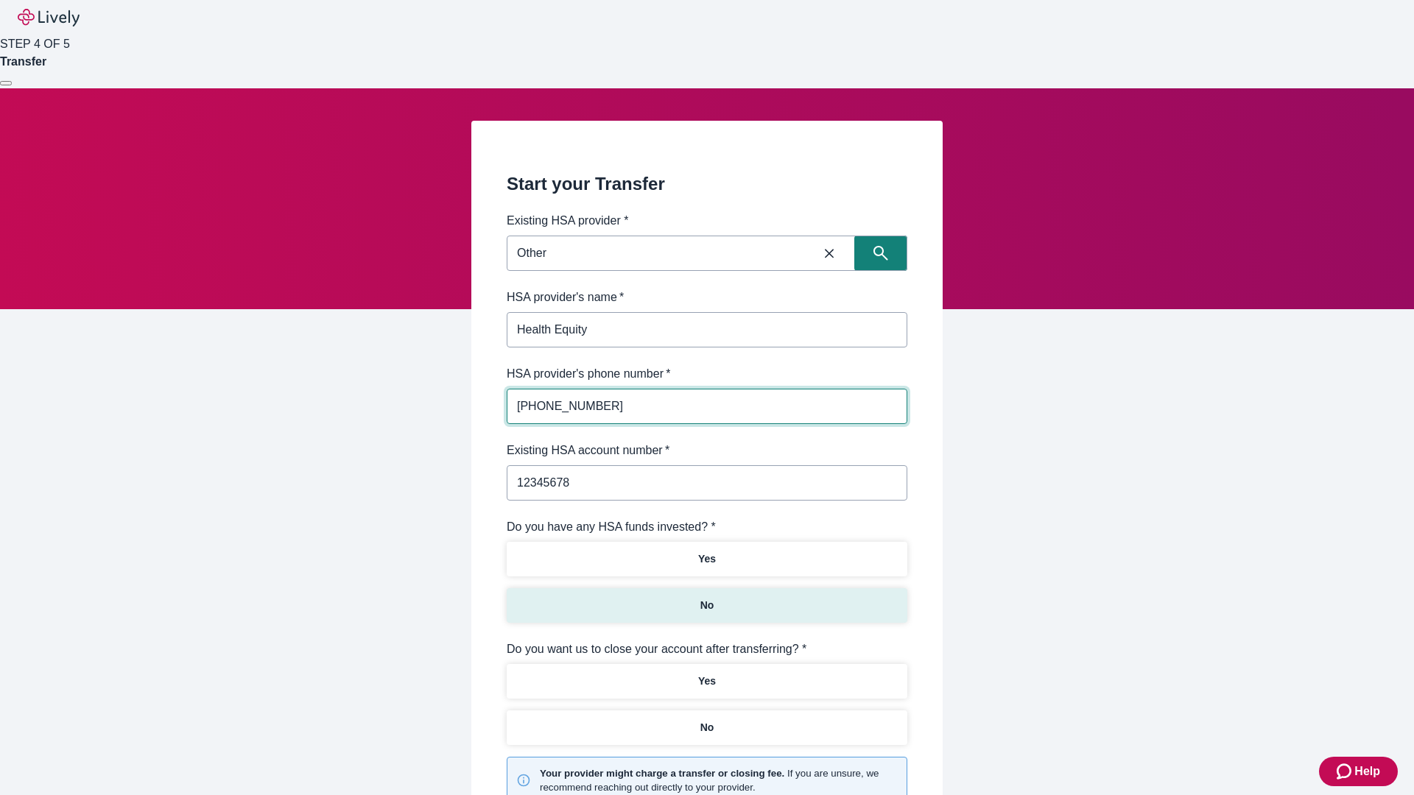
type input "12345678"
click at [706, 598] on p "No" at bounding box center [707, 605] width 14 height 15
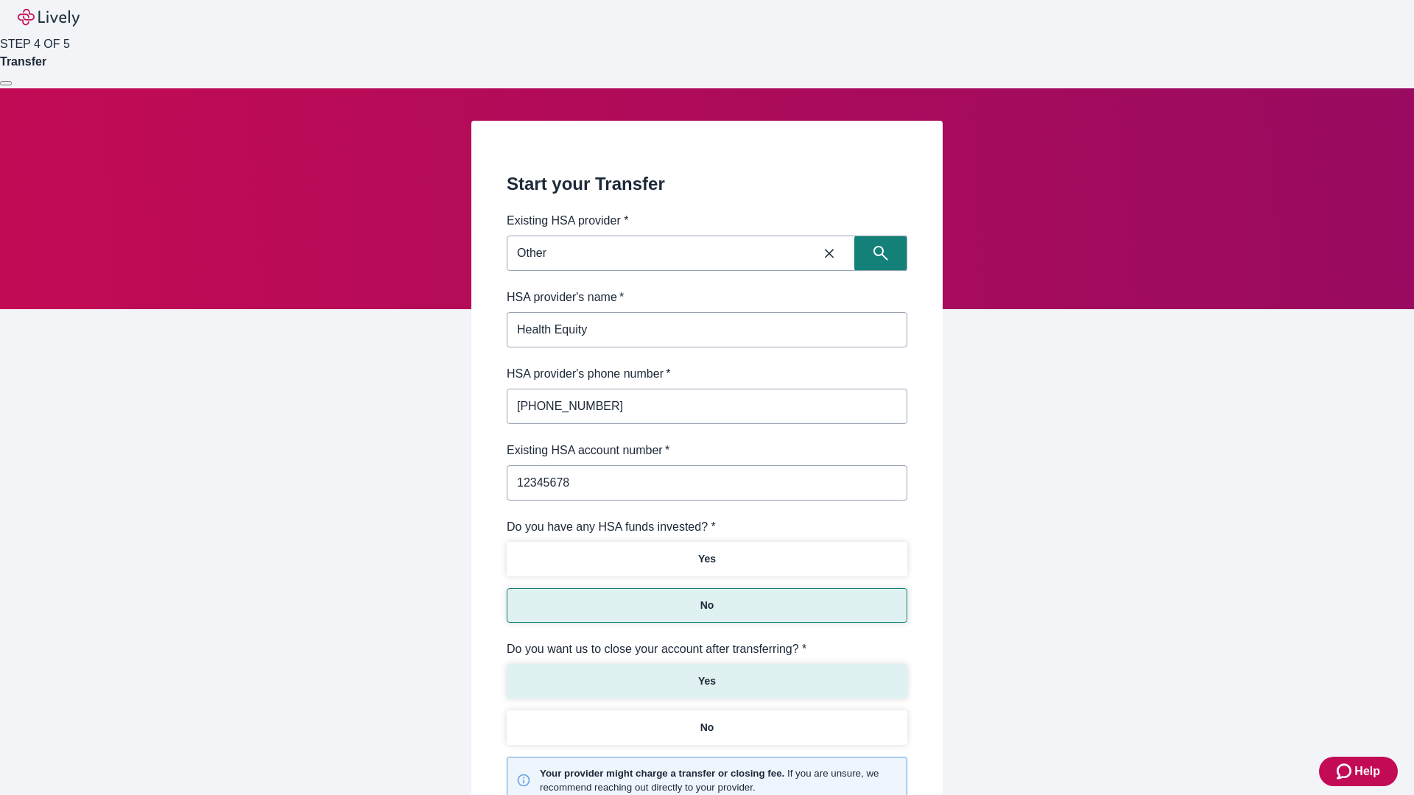
click at [706, 674] on p "Yes" at bounding box center [707, 681] width 18 height 15
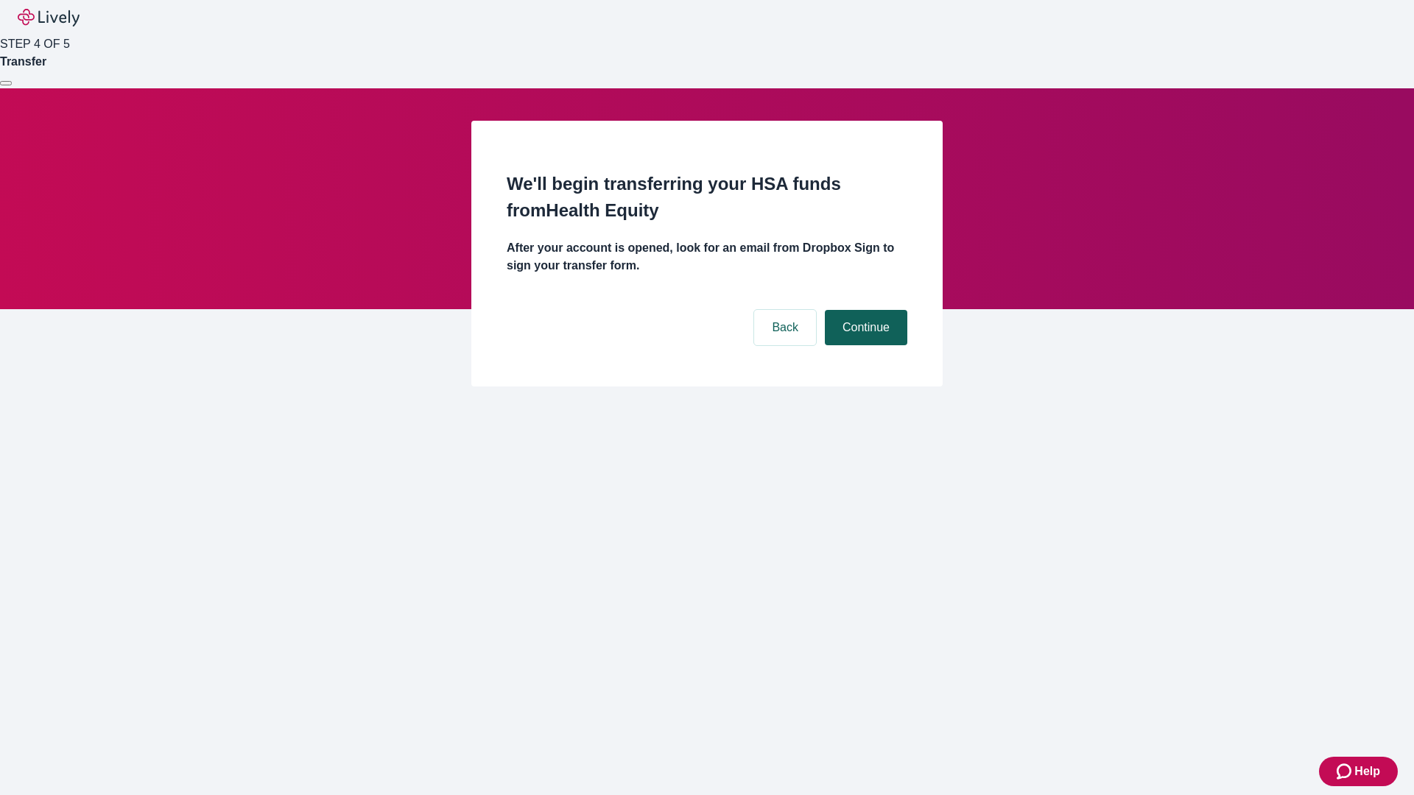
click at [864, 310] on button "Continue" at bounding box center [866, 327] width 82 height 35
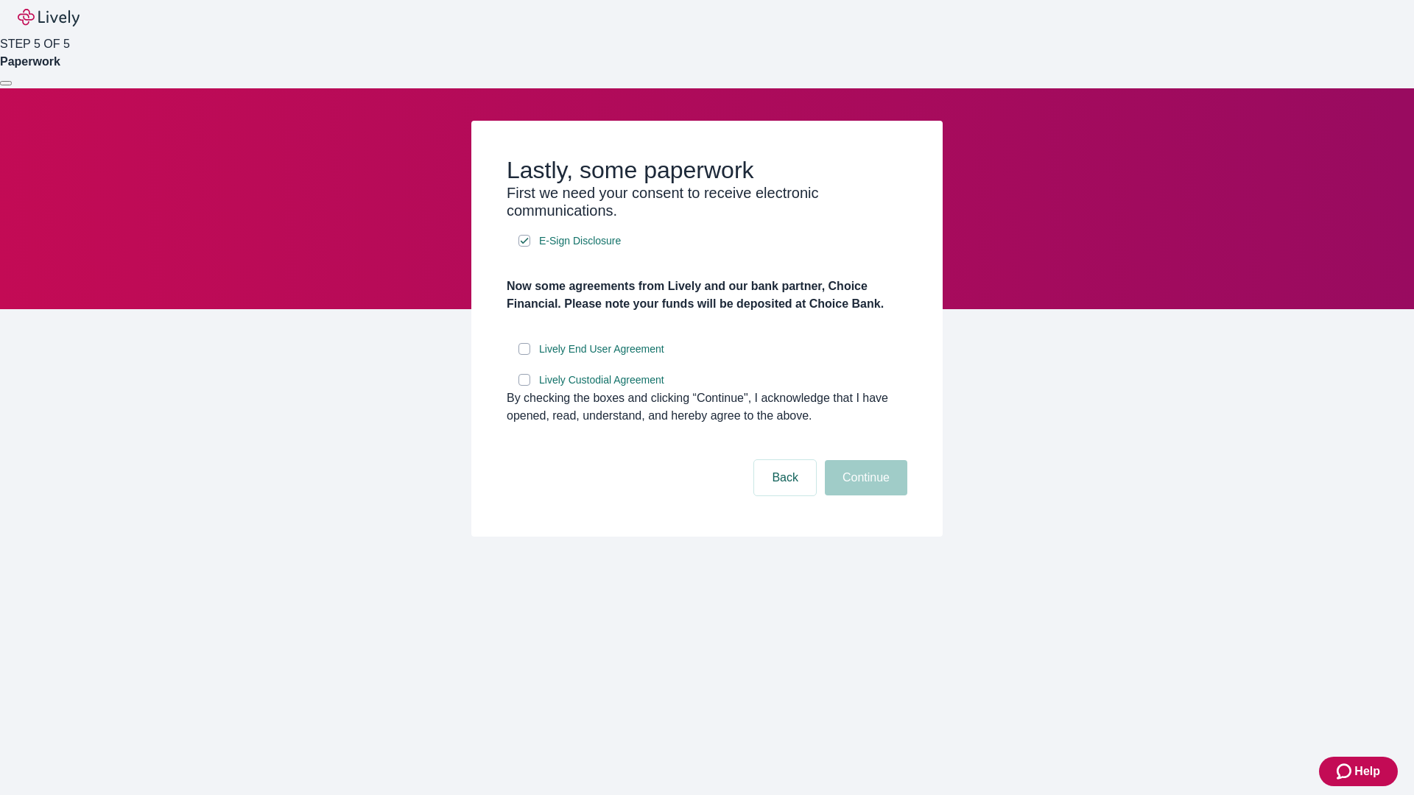
click at [524, 355] on input "Lively End User Agreement" at bounding box center [524, 349] width 12 height 12
checkbox input "true"
click at [524, 386] on input "Lively Custodial Agreement" at bounding box center [524, 380] width 12 height 12
checkbox input "true"
click at [864, 496] on button "Continue" at bounding box center [866, 477] width 82 height 35
